Goal: Task Accomplishment & Management: Use online tool/utility

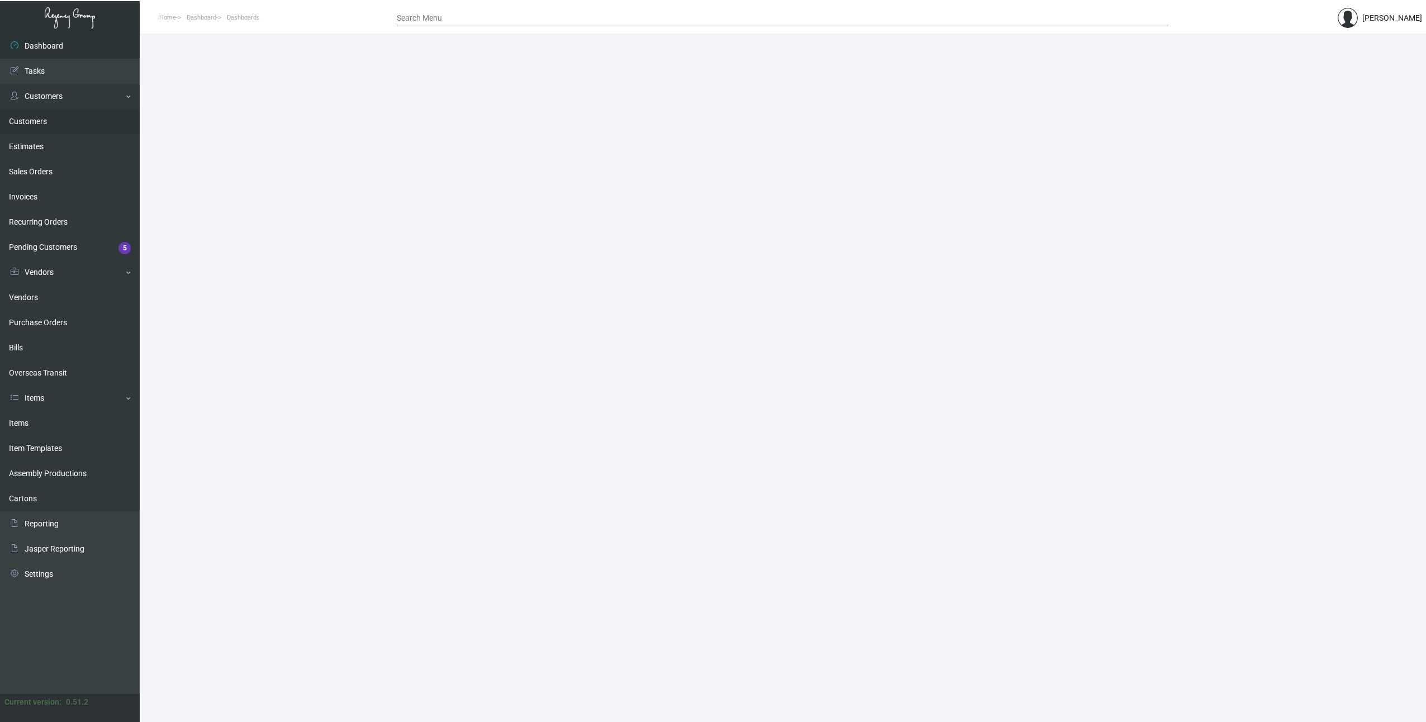
click at [20, 123] on link "Customers" at bounding box center [70, 121] width 140 height 25
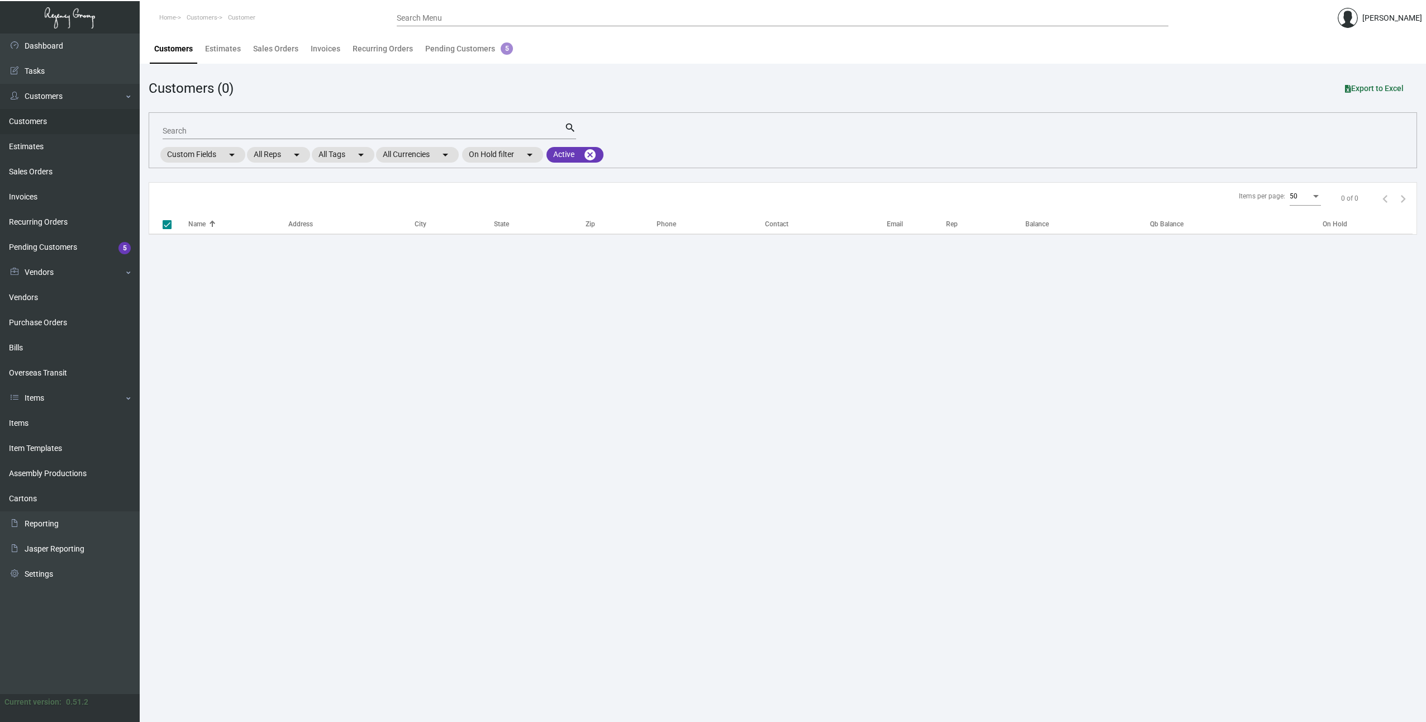
checkbox input "false"
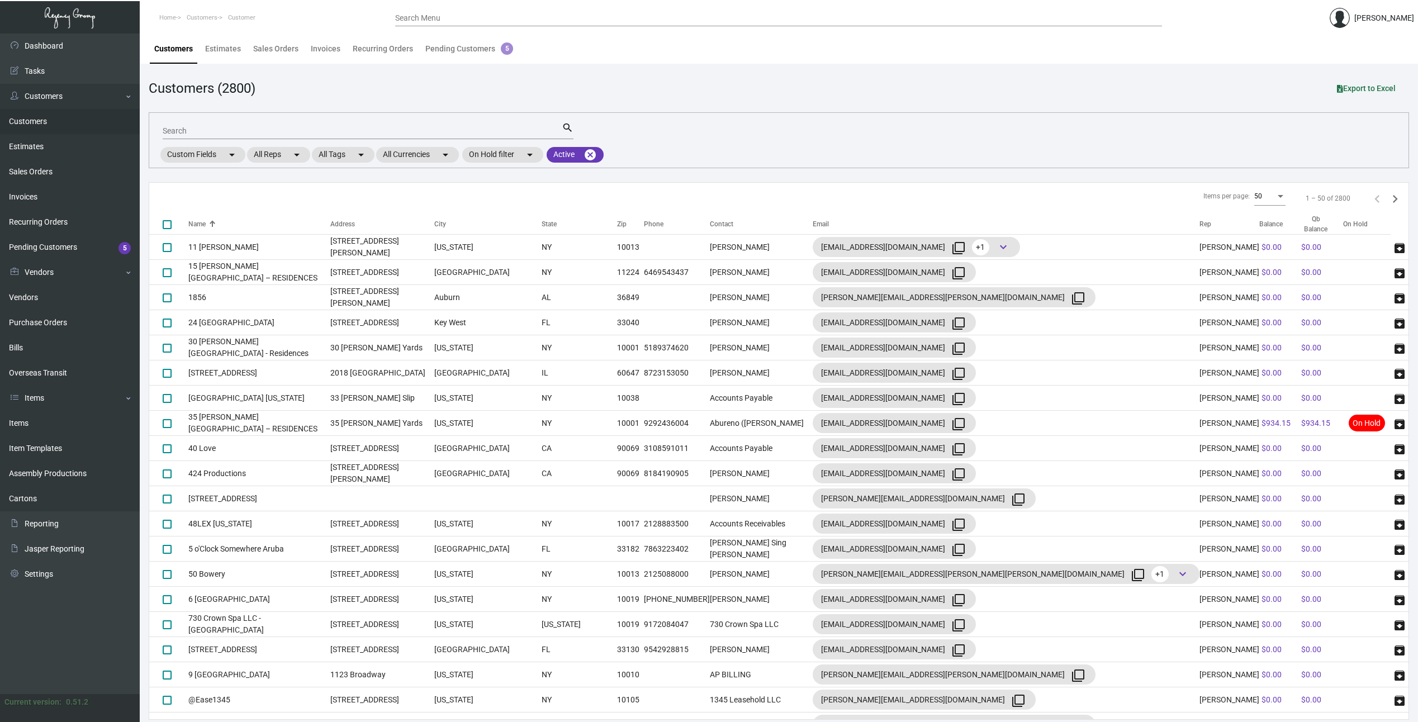
click at [491, 17] on input "Search Menu" at bounding box center [778, 18] width 767 height 9
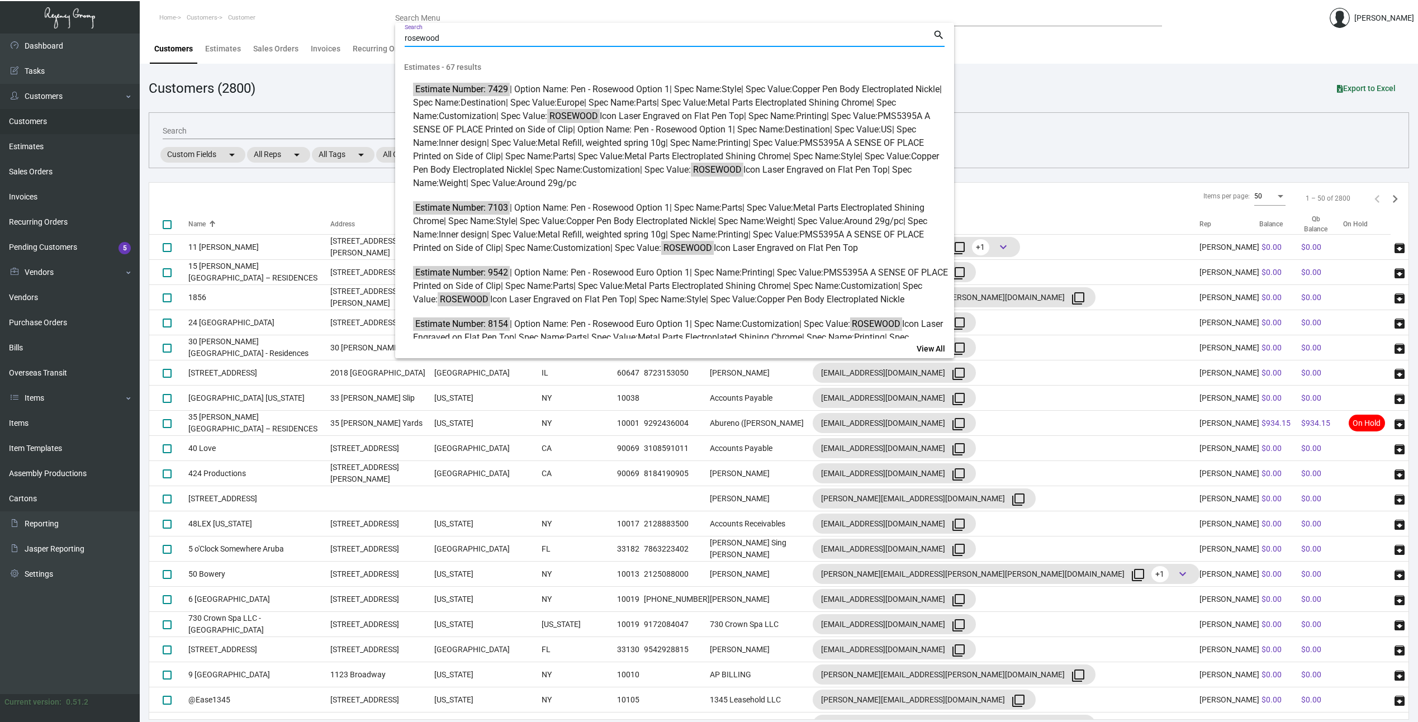
type input "rosewood"
click at [32, 397] on div at bounding box center [709, 361] width 1418 height 722
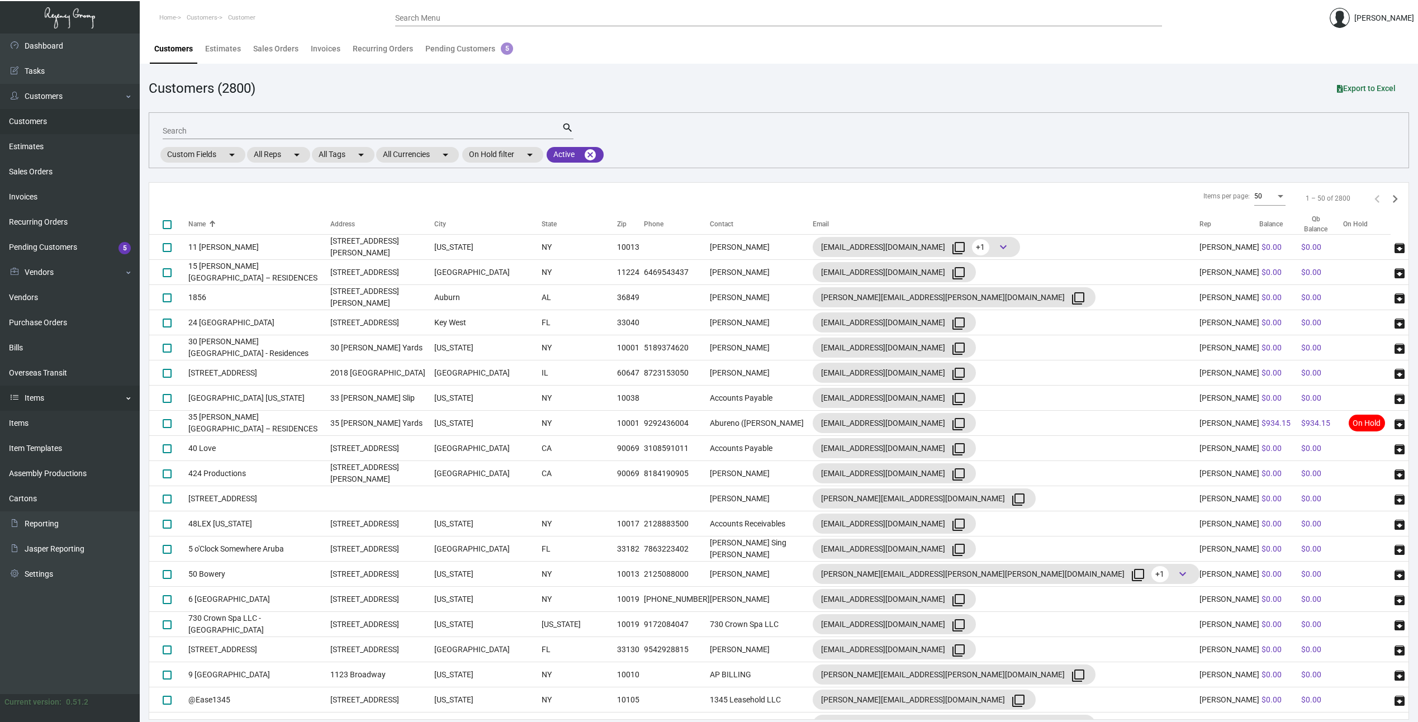
click at [37, 398] on link "Items" at bounding box center [70, 398] width 140 height 25
click at [37, 400] on link "Items" at bounding box center [70, 398] width 140 height 25
click at [39, 421] on link "Items" at bounding box center [70, 423] width 140 height 25
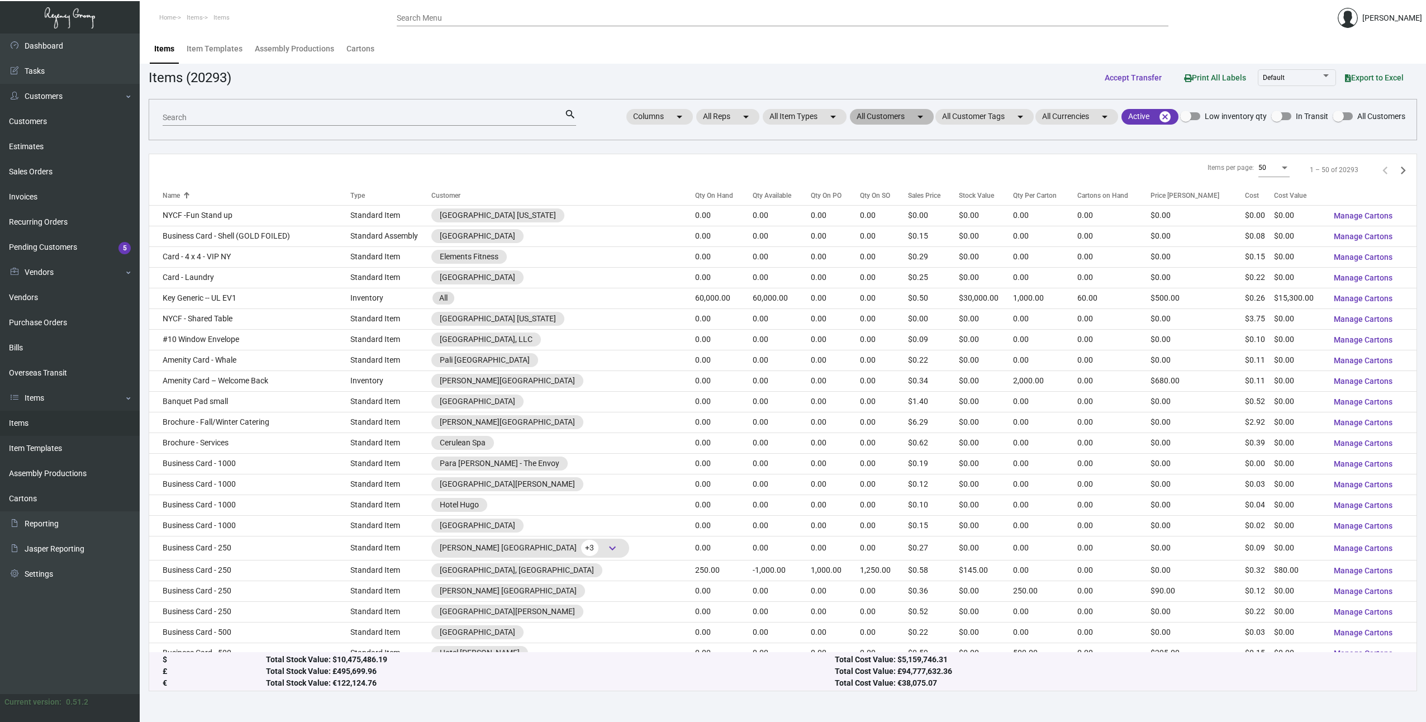
click at [891, 118] on mat-chip "All Customers arrow_drop_down" at bounding box center [892, 117] width 84 height 16
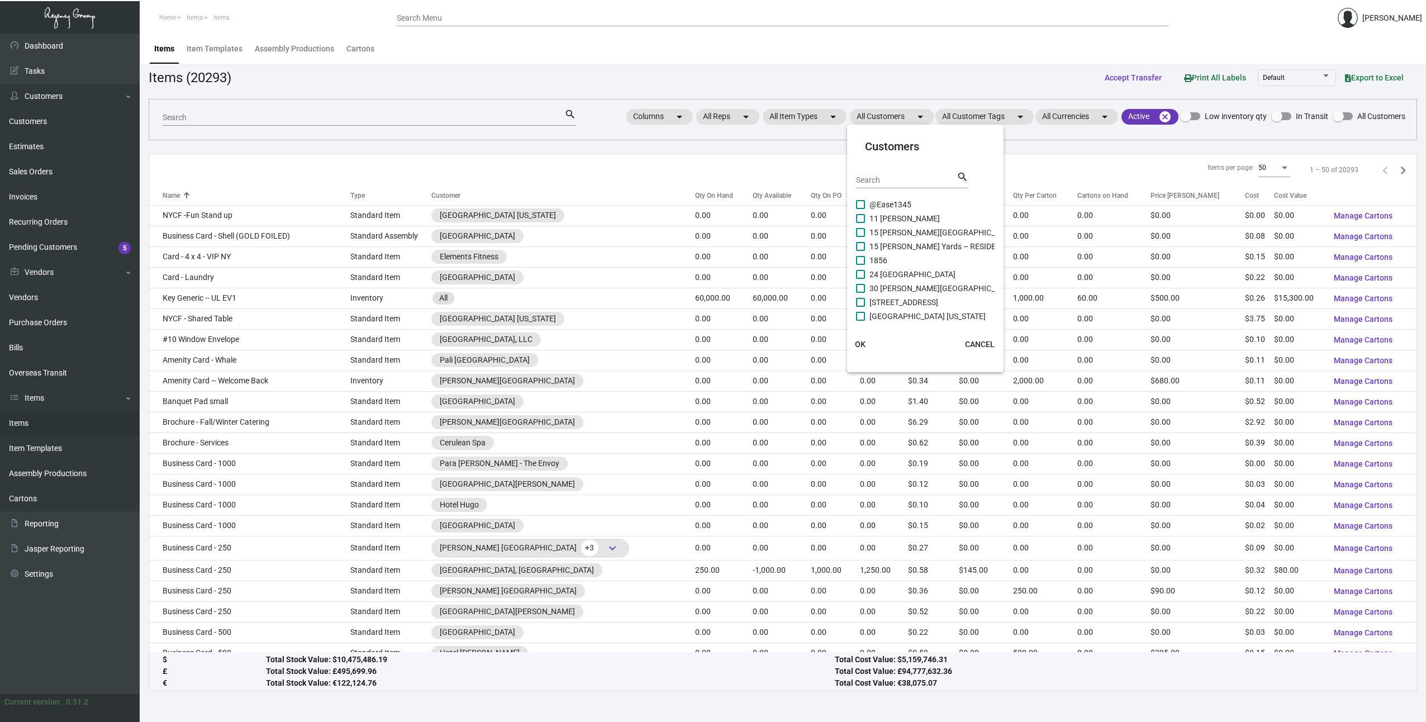
click at [890, 180] on input "Search" at bounding box center [906, 180] width 101 height 9
type input "rosewood"
click at [862, 205] on span at bounding box center [860, 204] width 9 height 9
click at [860, 209] on input "Rosewood Baha Mar Café Boulud" at bounding box center [860, 209] width 1 height 1
checkbox input "true"
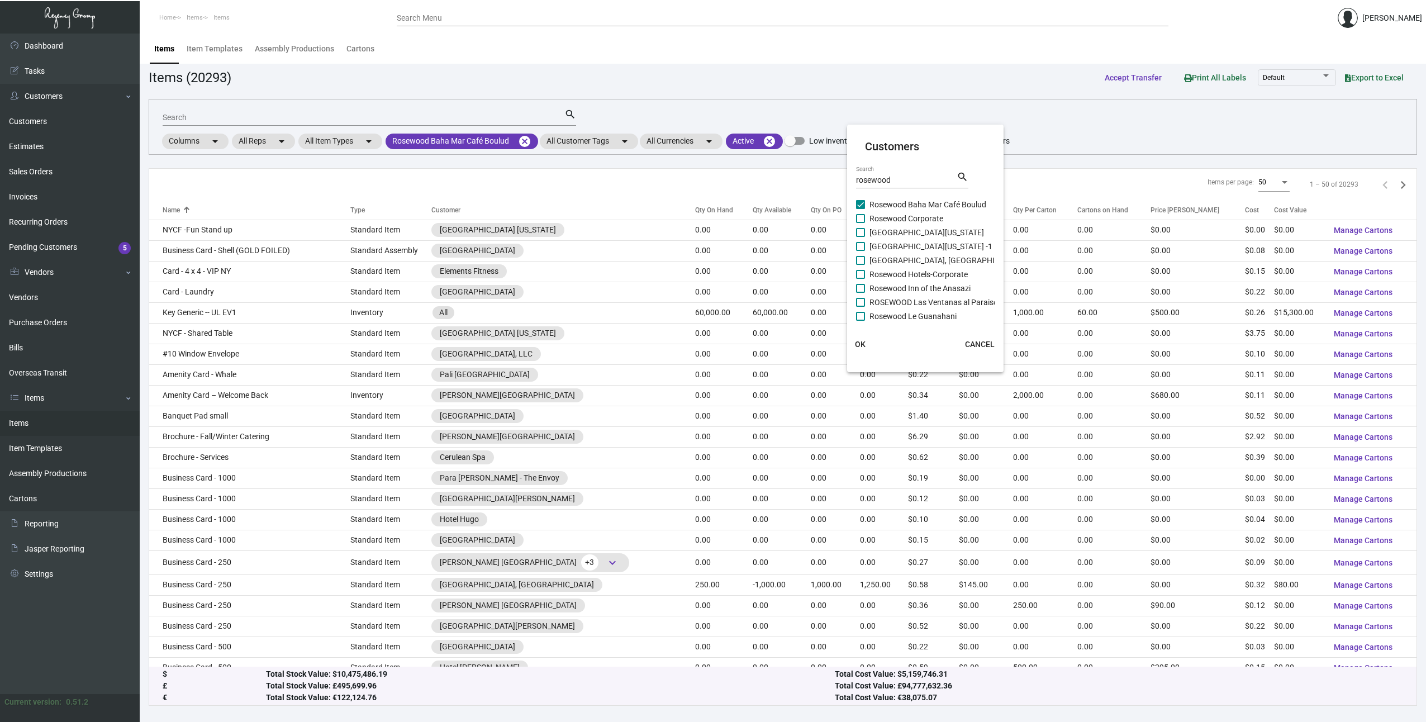
click at [859, 223] on label "Rosewood Corporate" at bounding box center [899, 218] width 87 height 13
click at [860, 223] on input "Rosewood Corporate" at bounding box center [860, 223] width 1 height 1
checkbox input "true"
click at [858, 232] on span at bounding box center [860, 232] width 9 height 9
click at [860, 237] on input "[GEOGRAPHIC_DATA][US_STATE]" at bounding box center [860, 237] width 1 height 1
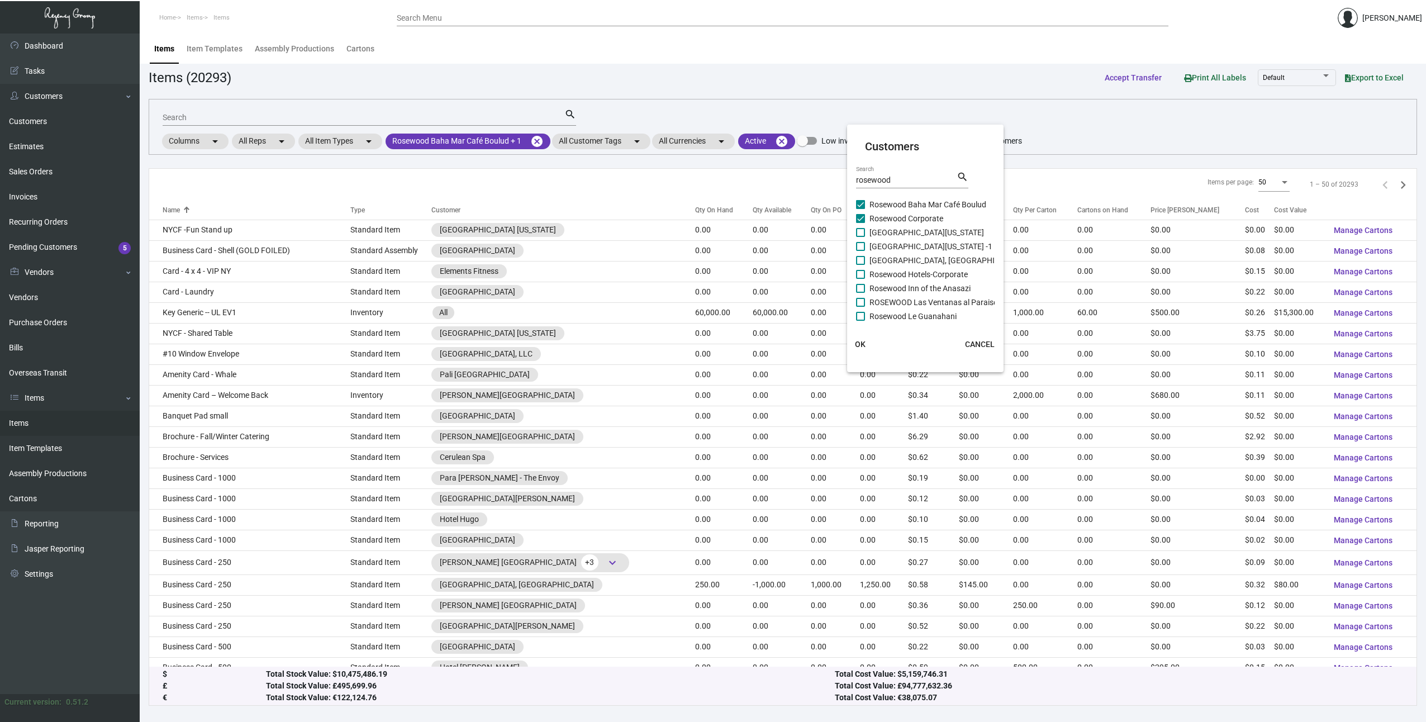
checkbox input "true"
click at [859, 289] on span at bounding box center [860, 288] width 9 height 9
click at [860, 293] on input "Rosewood Inn of the Anasazi" at bounding box center [860, 293] width 1 height 1
checkbox input "true"
click at [855, 346] on span "OK" at bounding box center [860, 344] width 11 height 9
